Goal: Obtain resource: Obtain resource

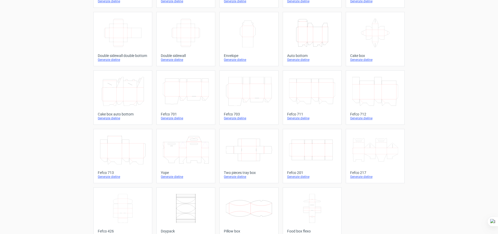
scroll to position [90, 0]
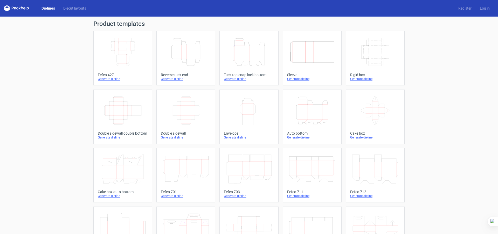
click at [182, 52] on icon "Height Depth Width" at bounding box center [186, 52] width 46 height 29
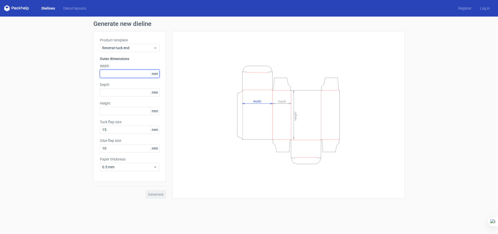
click at [119, 74] on input "text" at bounding box center [130, 74] width 60 height 8
type input "95"
click at [116, 90] on input "text" at bounding box center [130, 92] width 60 height 8
type input "20"
click at [133, 113] on div "Height mm" at bounding box center [130, 108] width 60 height 15
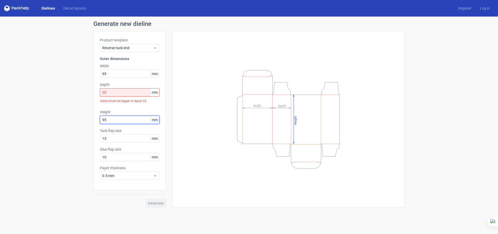
type input "95"
click at [126, 93] on input "20" at bounding box center [130, 92] width 60 height 8
drag, startPoint x: 124, startPoint y: 93, endPoint x: 94, endPoint y: 93, distance: 30.6
click at [94, 93] on div "Product template Reverse tuck end Outer dimensions Width 95 mm Depth 20 mm Valu…" at bounding box center [129, 111] width 73 height 160
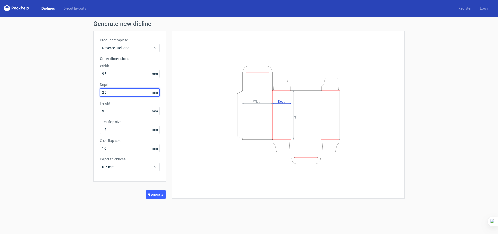
type input "25"
click at [94, 93] on div "Product template Reverse tuck end Outer dimensions Width 95 mm Depth 25 mm Heig…" at bounding box center [129, 106] width 73 height 151
click at [159, 196] on span "Generate" at bounding box center [156, 195] width 16 height 4
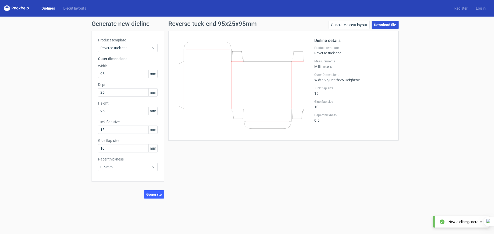
click at [385, 25] on link "Download file" at bounding box center [385, 25] width 27 height 8
